Goal: Information Seeking & Learning: Understand process/instructions

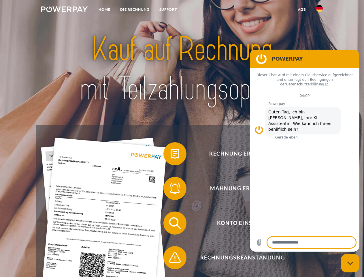
click at [64, 10] on img at bounding box center [64, 9] width 46 height 6
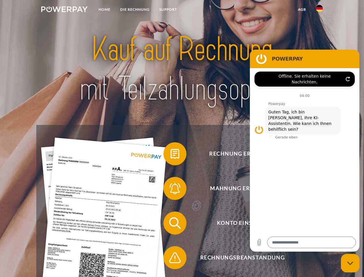
click at [320, 10] on img at bounding box center [319, 8] width 7 height 7
click at [302, 10] on link "agb" at bounding box center [302, 9] width 18 height 10
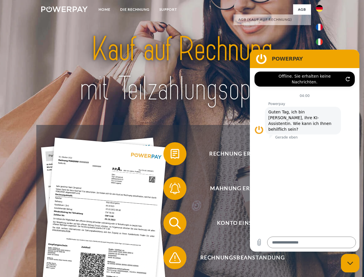
click at [171, 155] on span at bounding box center [166, 153] width 29 height 29
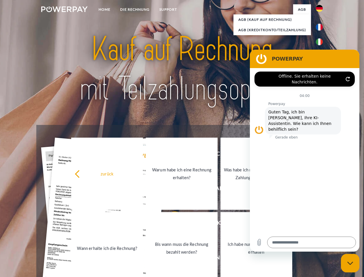
click at [171, 190] on link "Warum habe ich eine Rechnung erhalten?" at bounding box center [182, 174] width 72 height 72
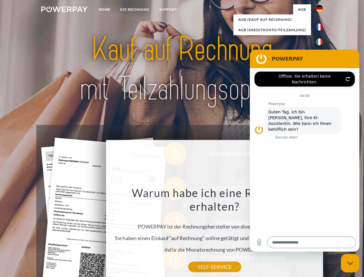
click at [171, 224] on div "Rechnung erhalten? Mahnung erhalten? Konto einsehen" at bounding box center [181, 240] width 291 height 231
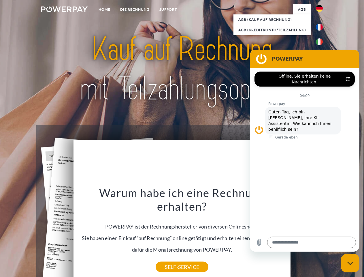
click at [171, 259] on div "Warum habe ich eine Rechnung erhalten? POWERPAY ist der Rechnungshersteller von…" at bounding box center [182, 226] width 211 height 81
click at [351, 263] on icon "Messaging-Fenster schließen" at bounding box center [351, 263] width 6 height 4
type textarea "*"
